Goal: Contribute content

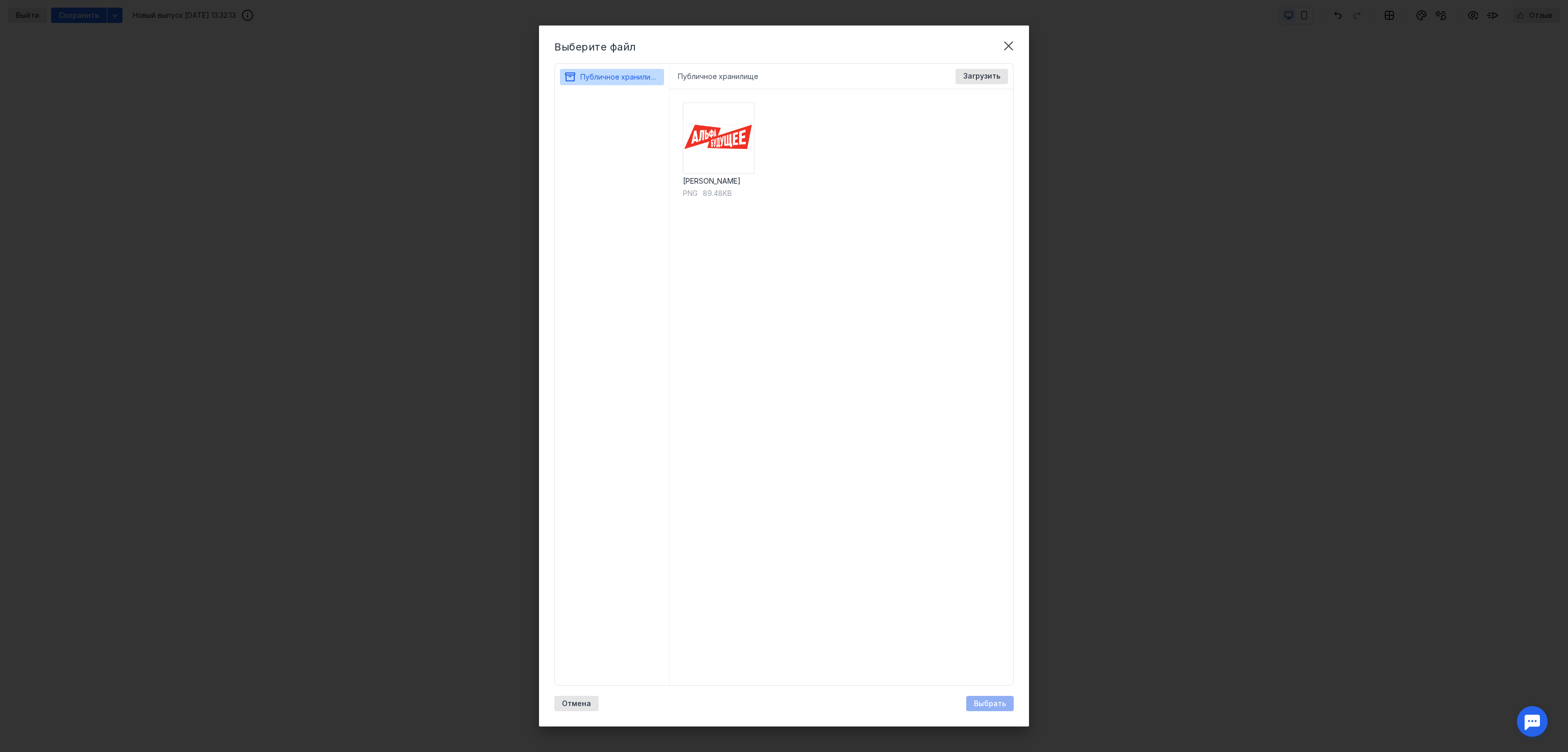
click at [790, 257] on div "Лого Альфа Будущее png 89.48KB" at bounding box center [841, 387] width 344 height 596
click at [979, 77] on span "Загрузить" at bounding box center [982, 77] width 37 height 9
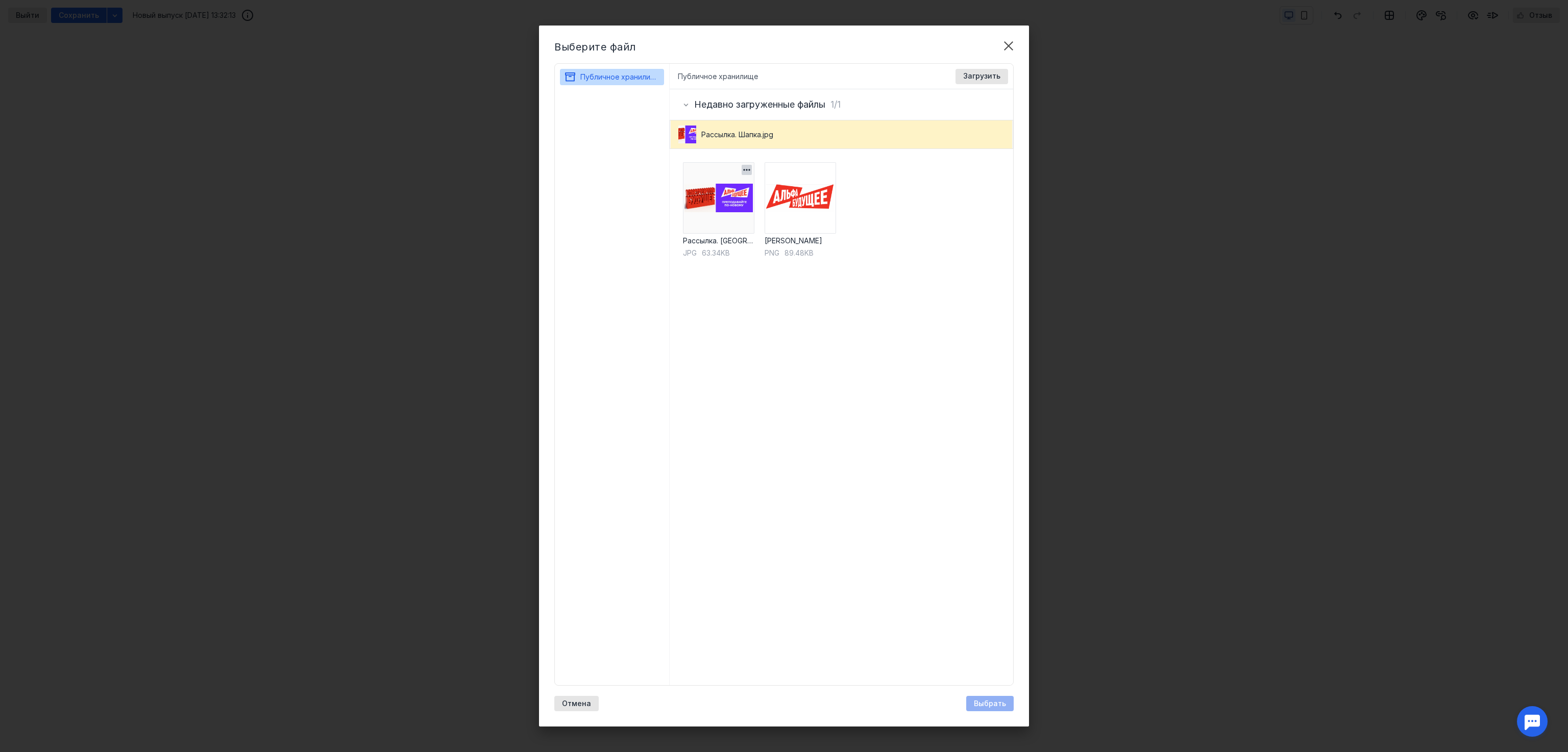
click at [731, 217] on img at bounding box center [719, 198] width 71 height 71
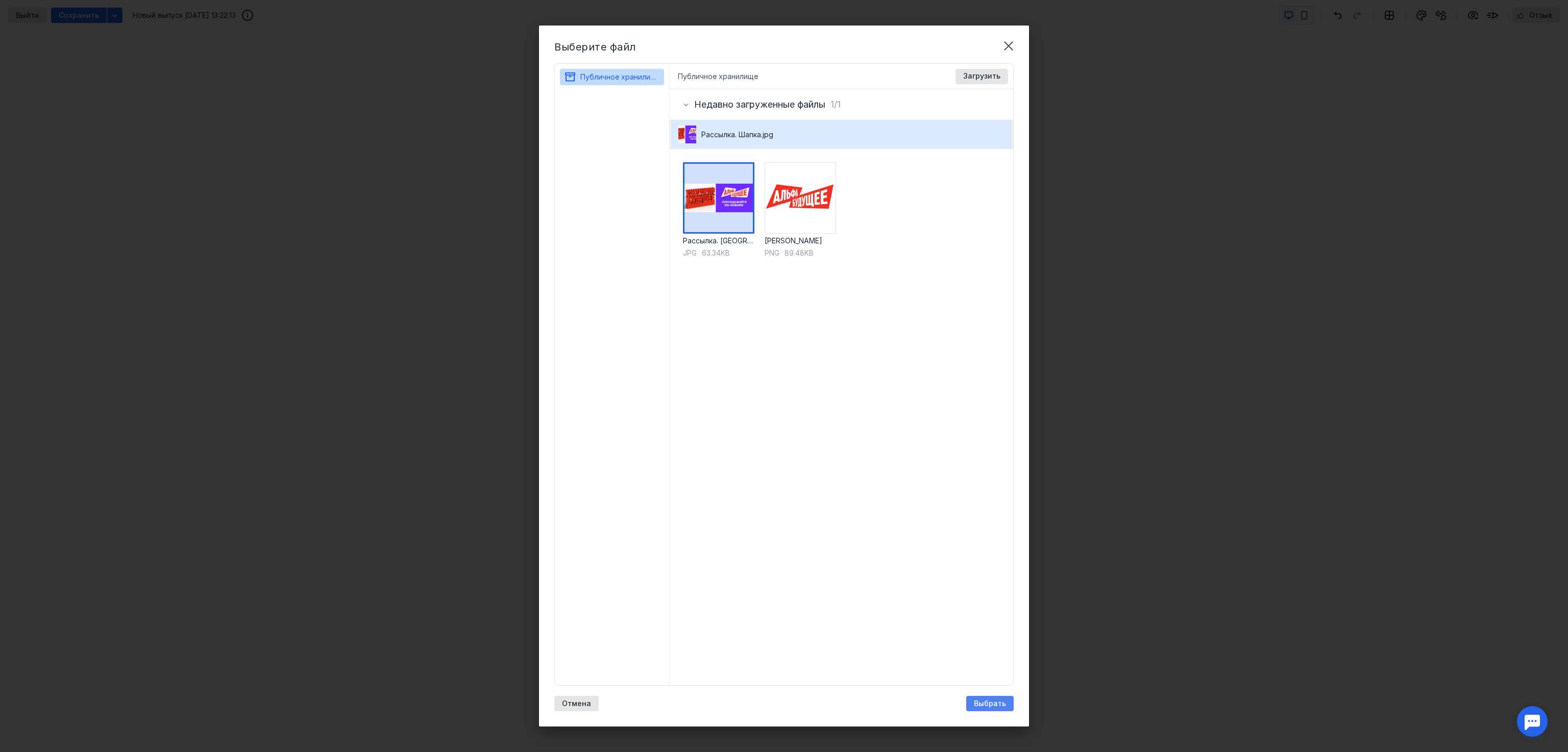
click at [991, 705] on span "Выбрать" at bounding box center [990, 704] width 32 height 9
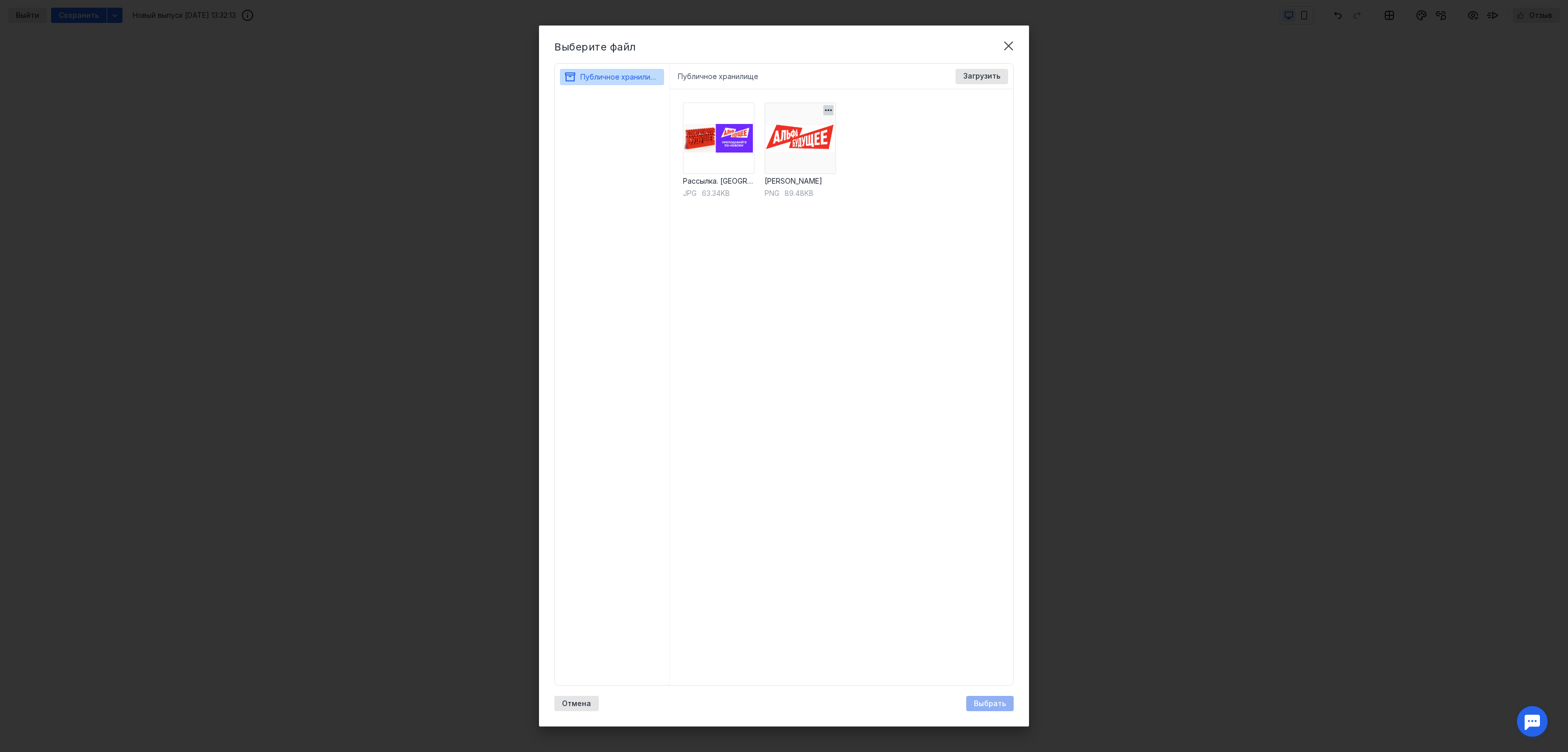
click at [823, 141] on img at bounding box center [800, 138] width 71 height 71
click at [1006, 710] on div "Выбрать" at bounding box center [990, 704] width 47 height 16
click at [980, 75] on span "Загрузить" at bounding box center [982, 77] width 37 height 9
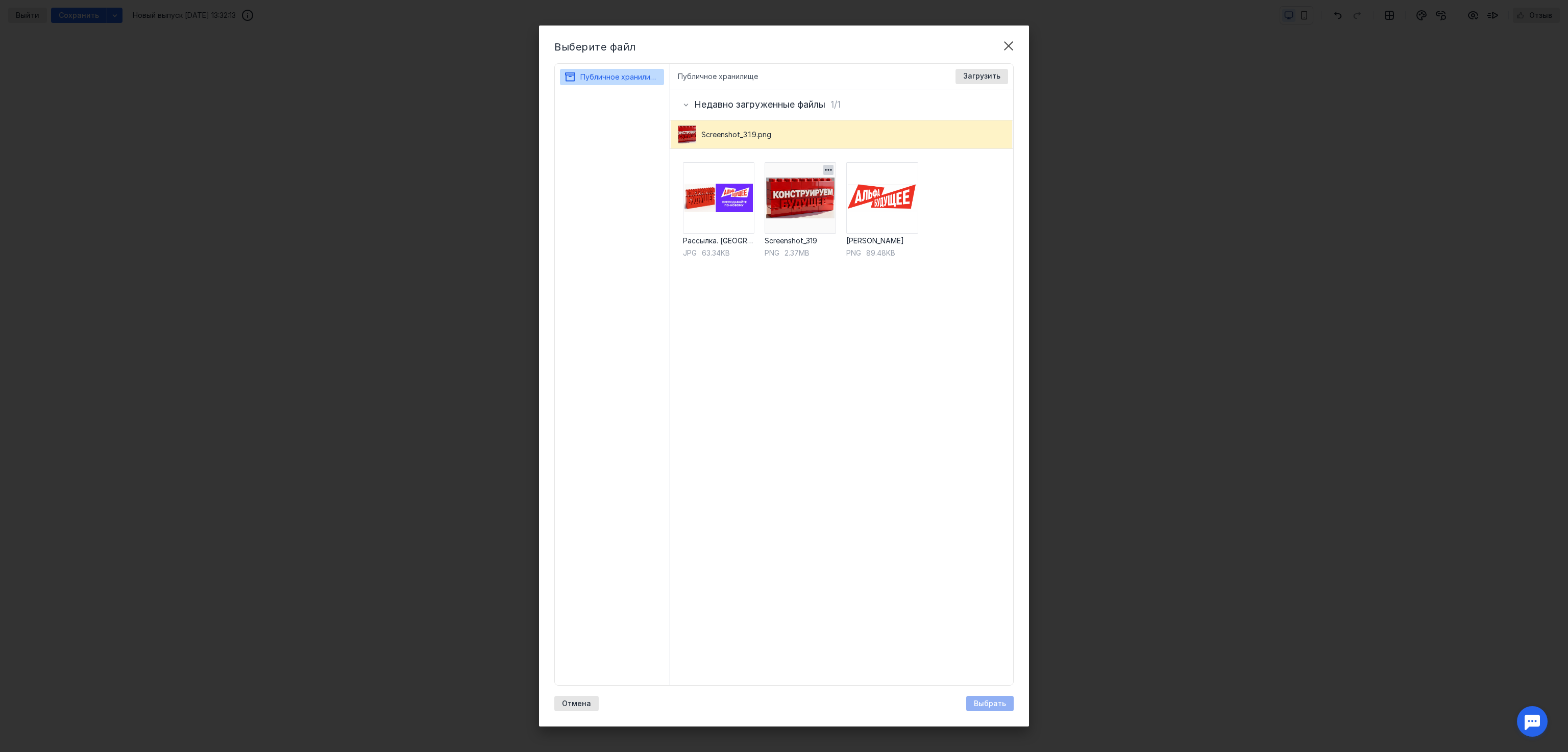
click at [787, 191] on img at bounding box center [800, 198] width 71 height 71
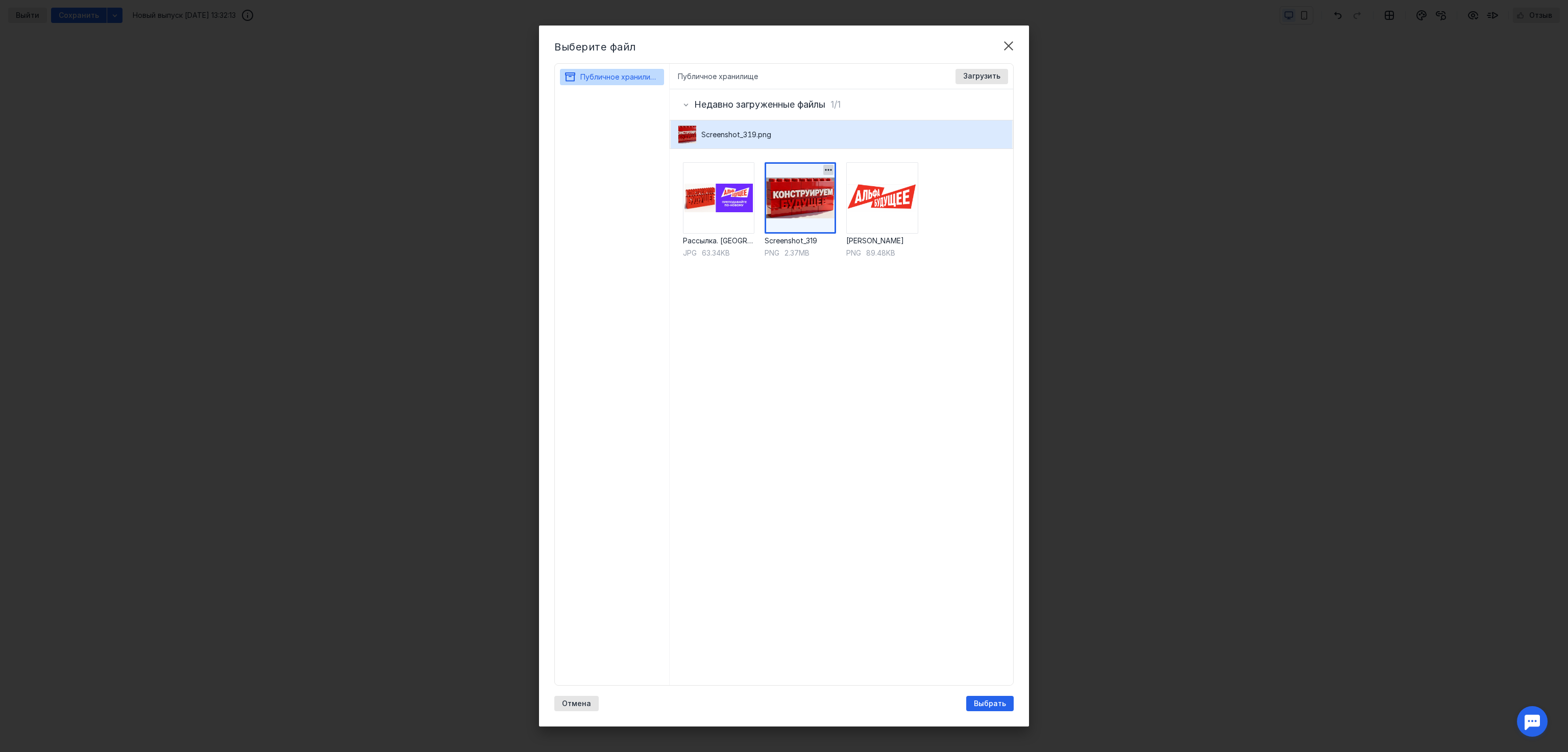
click at [787, 191] on img at bounding box center [800, 198] width 71 height 71
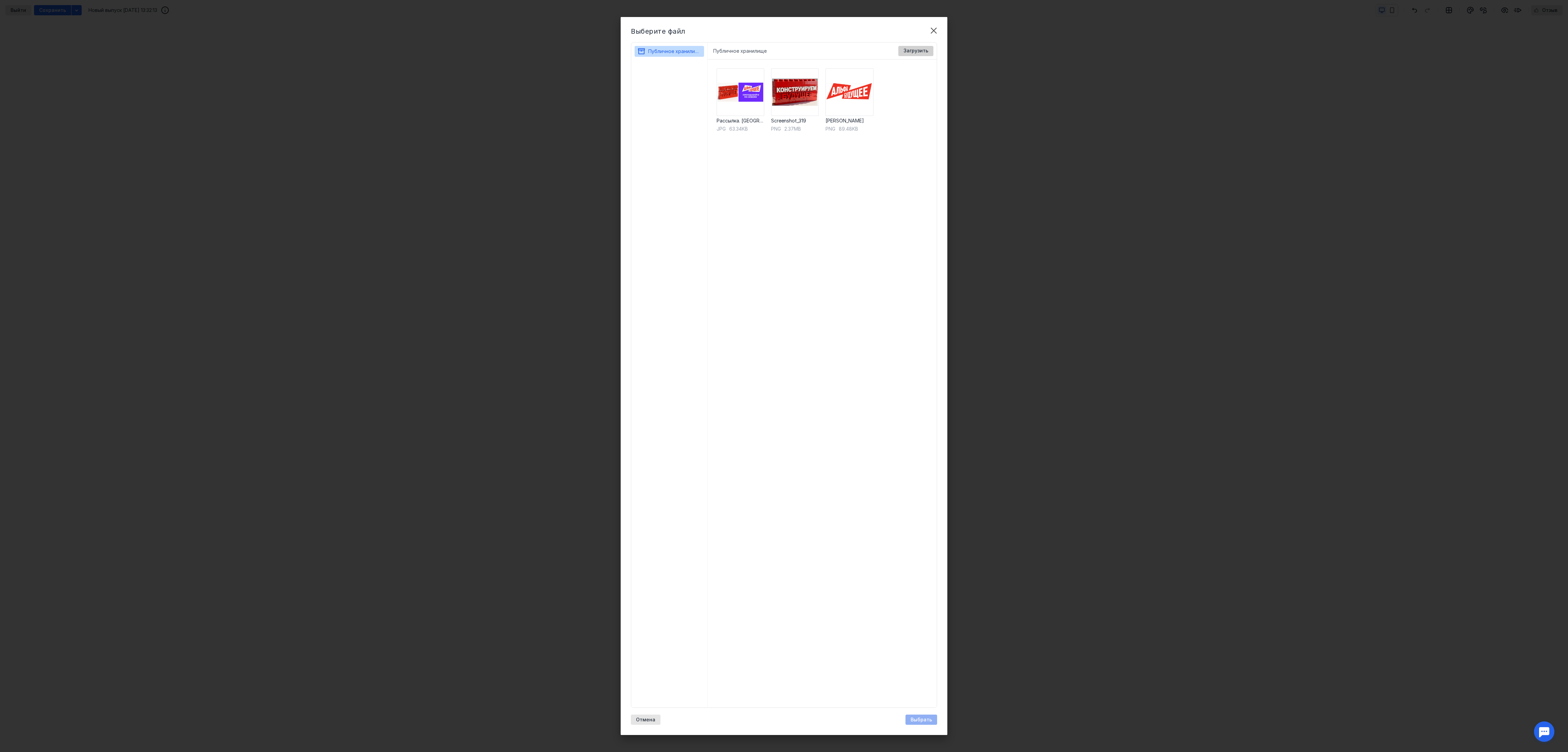
click at [922, 50] on span "Загрузить" at bounding box center [915, 51] width 25 height 6
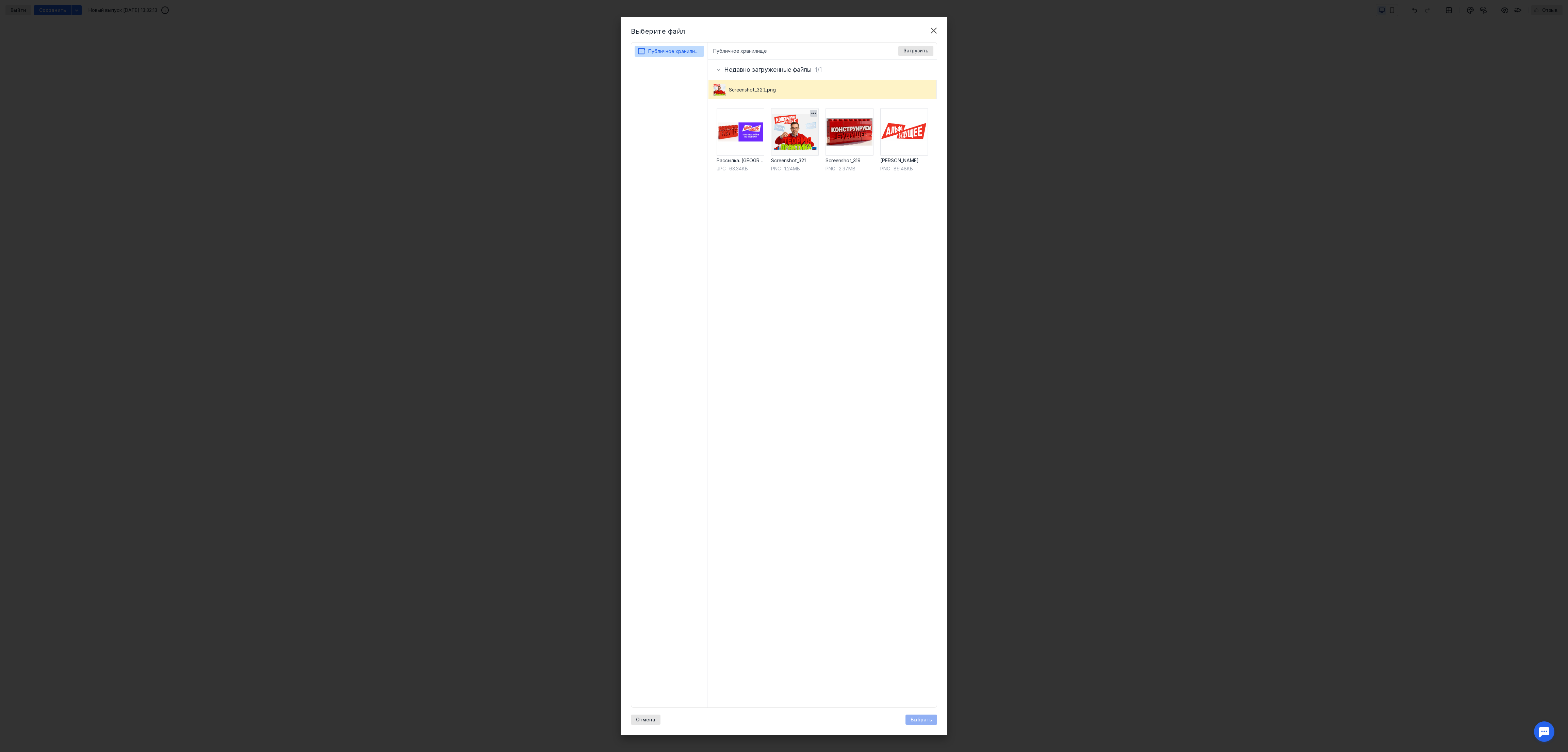
click at [794, 144] on img at bounding box center [795, 132] width 47 height 47
click at [929, 501] on span "Выбрать" at bounding box center [921, 720] width 21 height 6
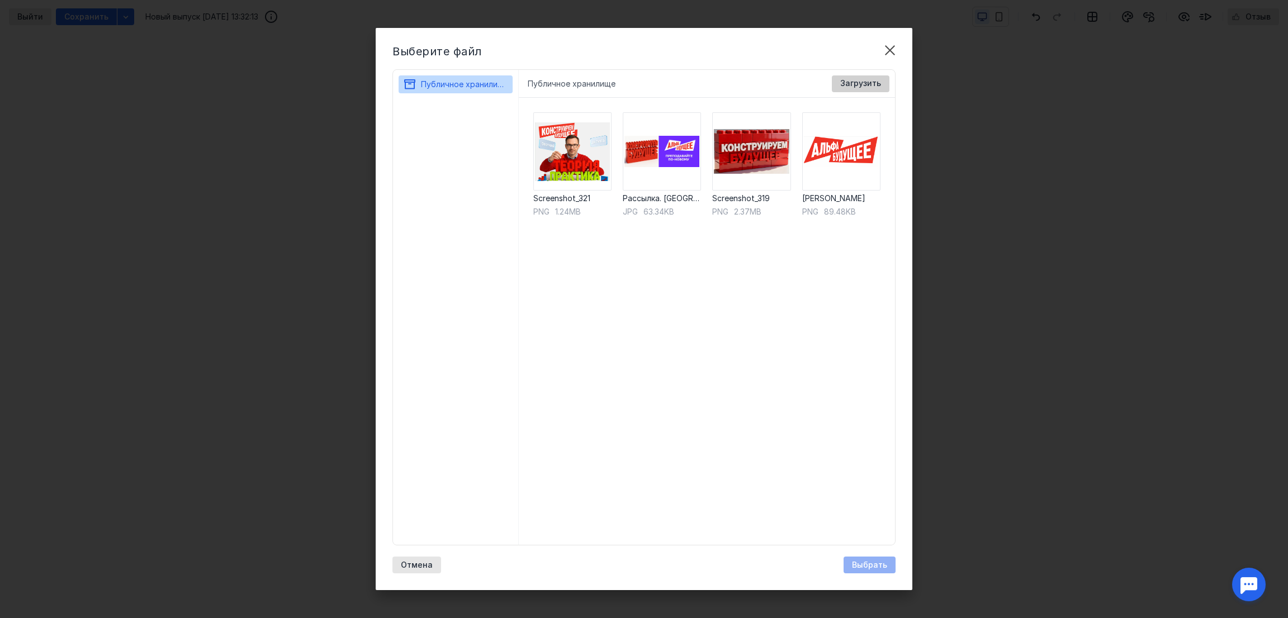
click at [863, 83] on span "Загрузить" at bounding box center [860, 84] width 41 height 10
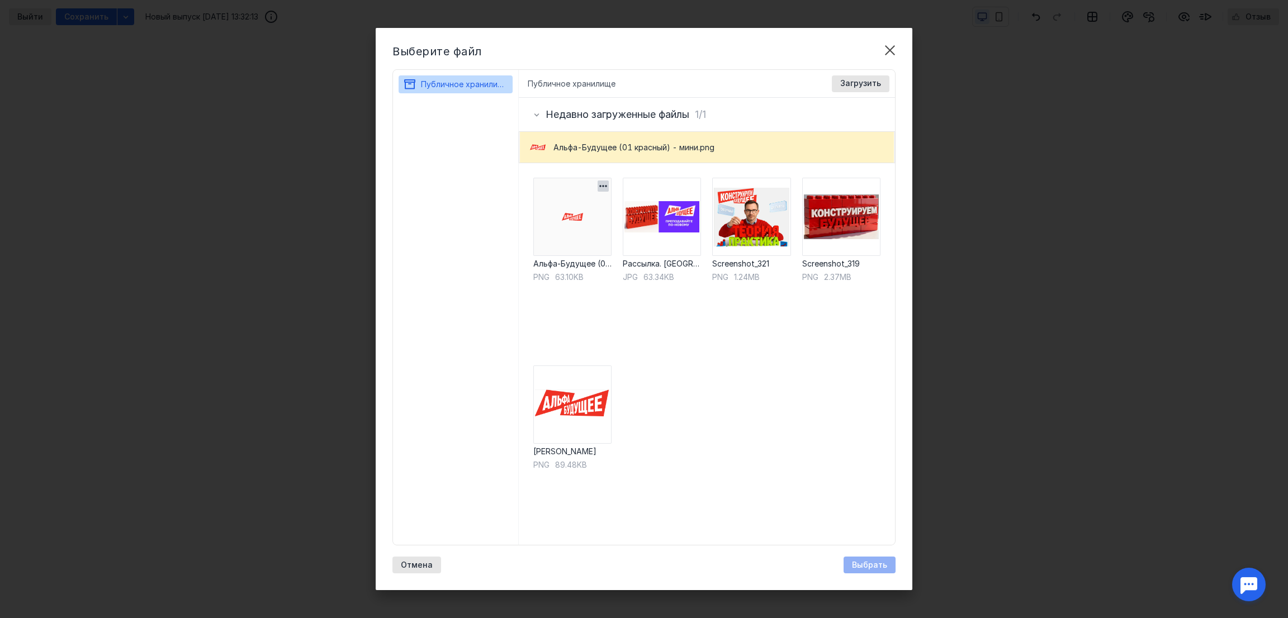
click at [582, 211] on img at bounding box center [572, 217] width 78 height 78
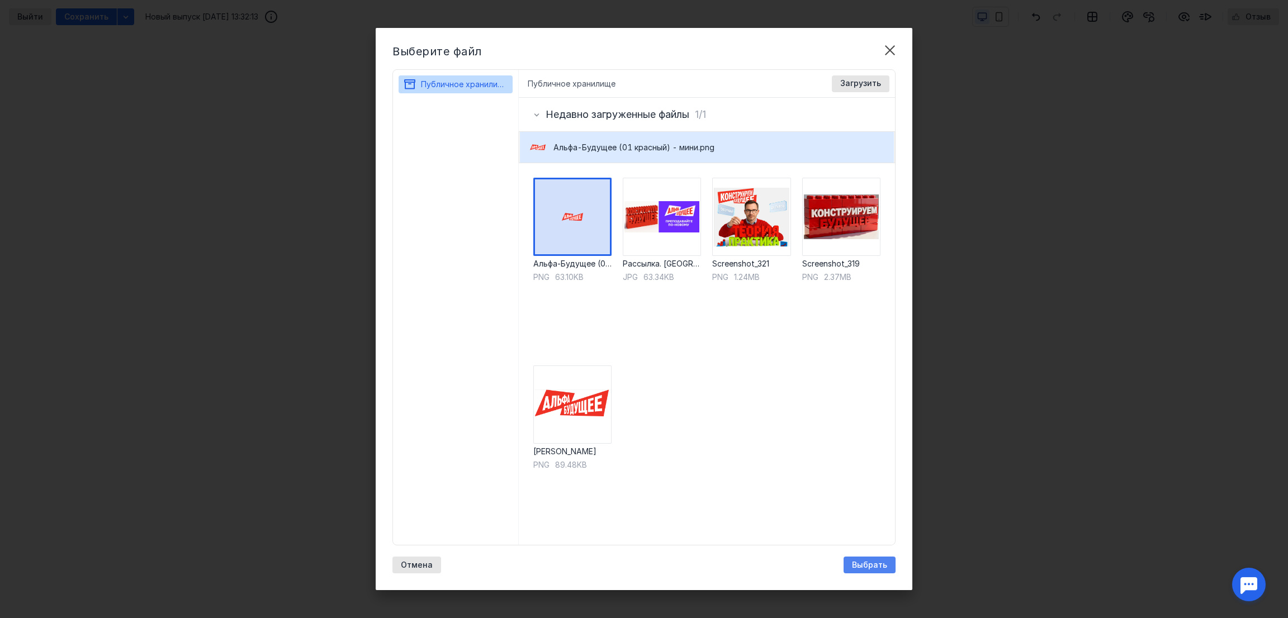
click at [875, 570] on span "Выбрать" at bounding box center [869, 566] width 35 height 10
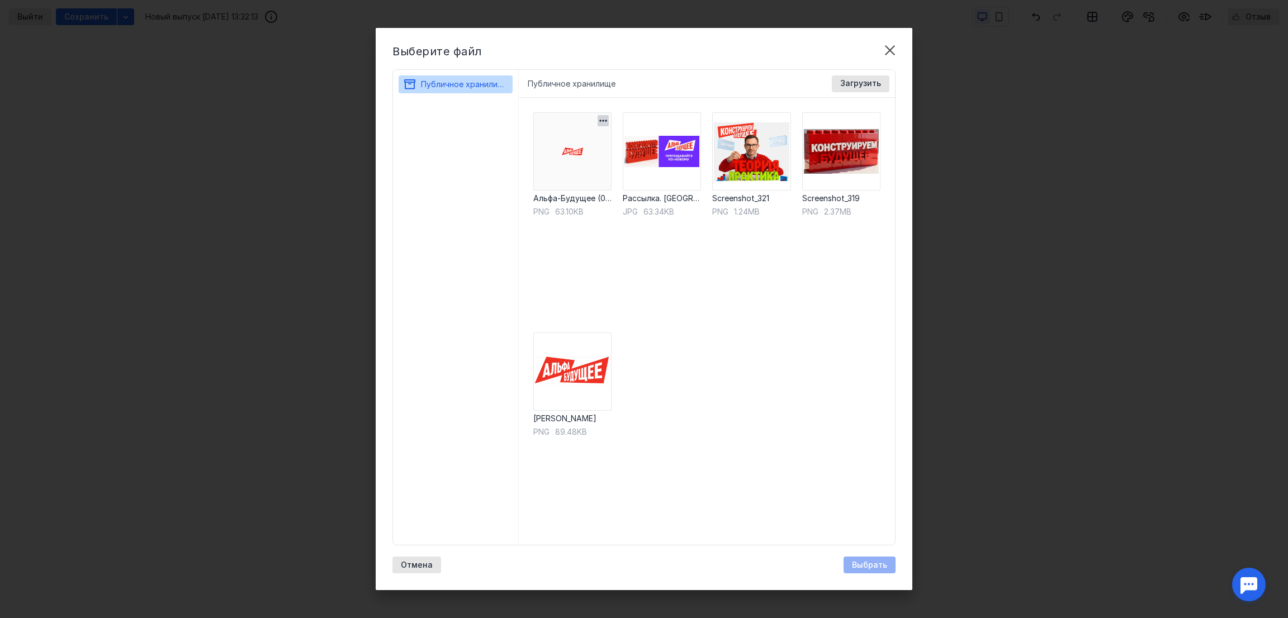
click at [553, 165] on img at bounding box center [572, 151] width 78 height 78
